Goal: Check status

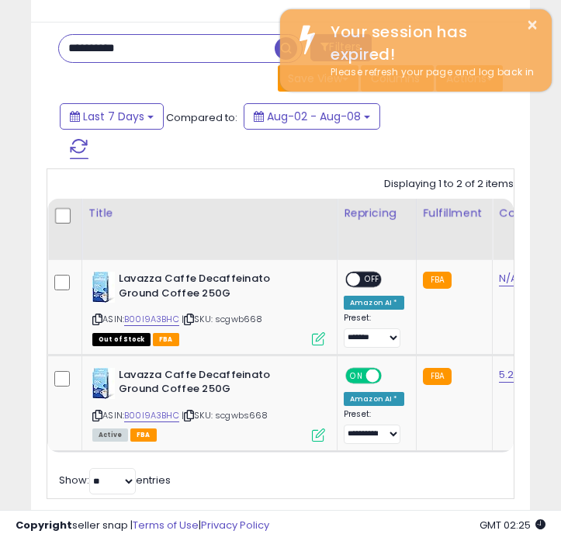
scroll to position [0, 580]
